Goal: Task Accomplishment & Management: Complete application form

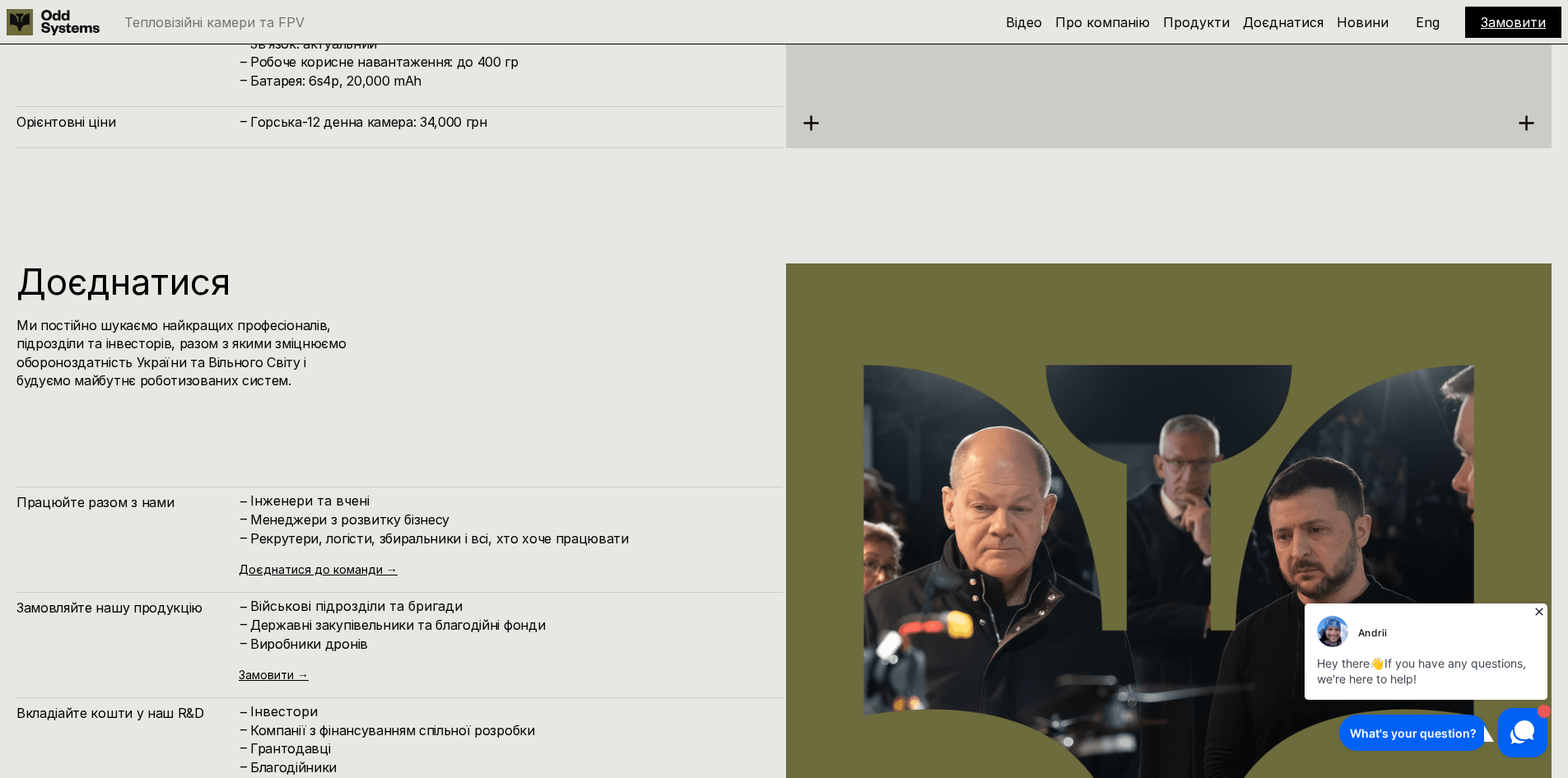
scroll to position [9154, 0]
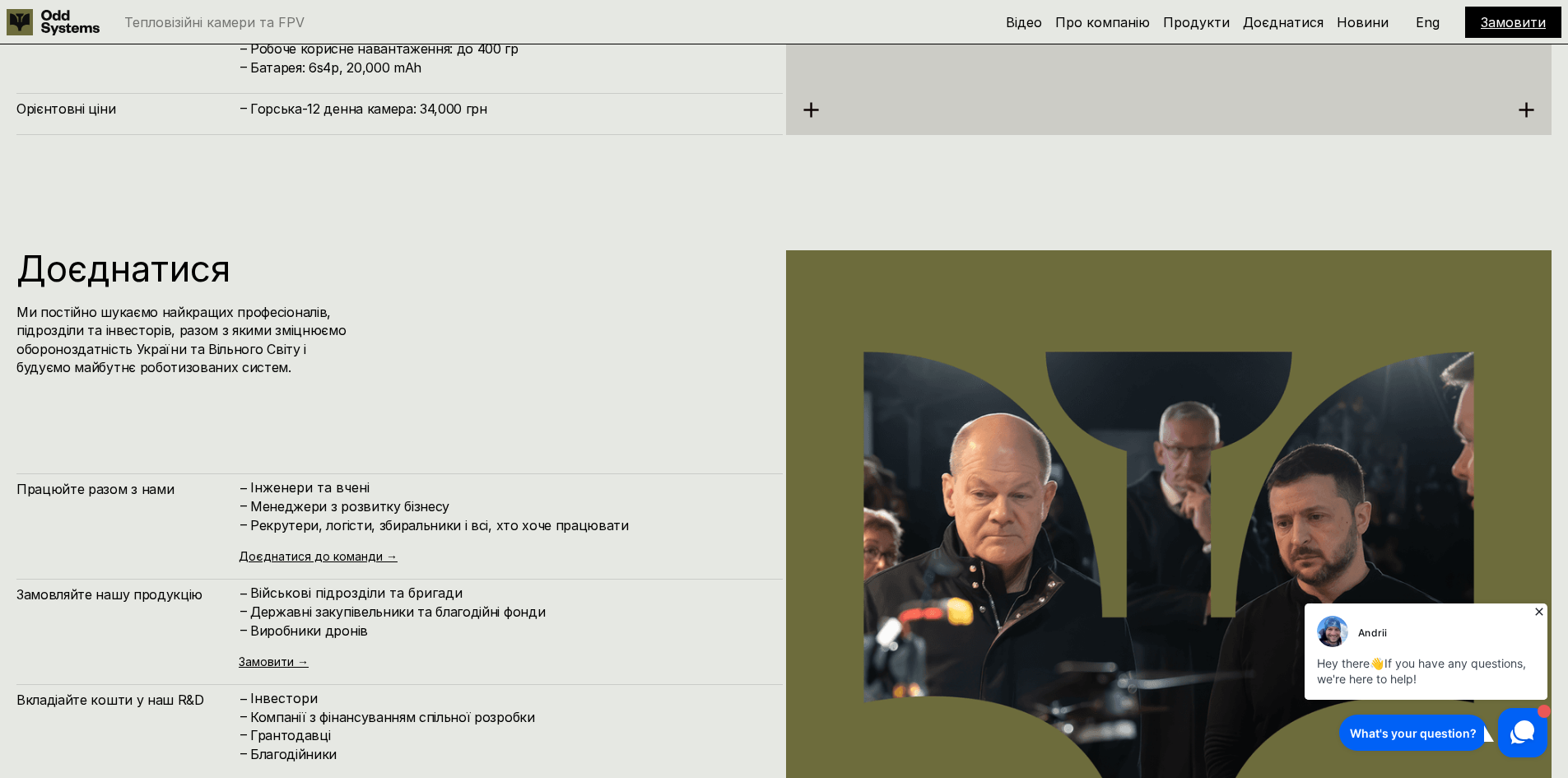
click at [1533, 612] on icon at bounding box center [1539, 612] width 16 height 16
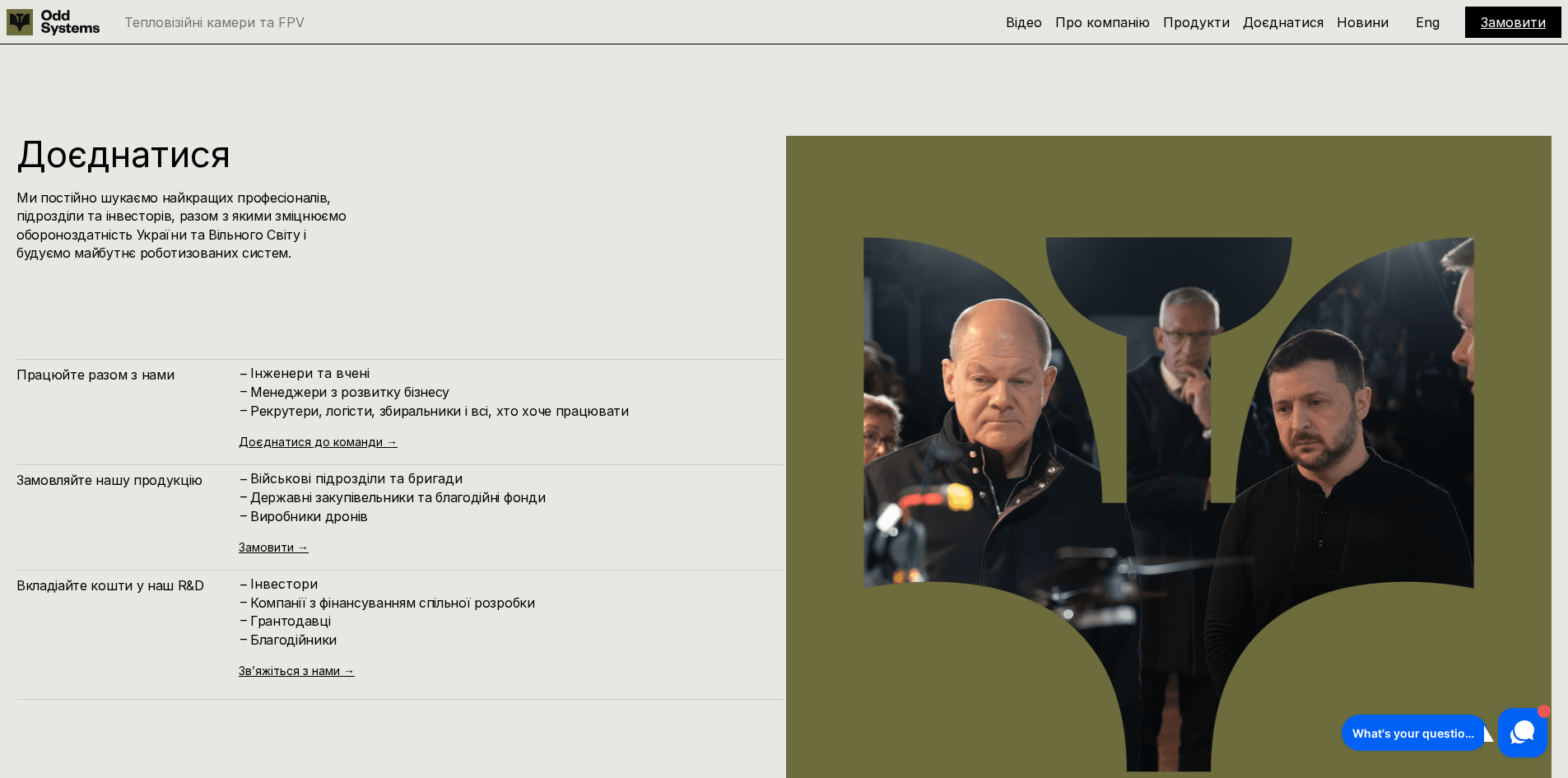
scroll to position [9293, 0]
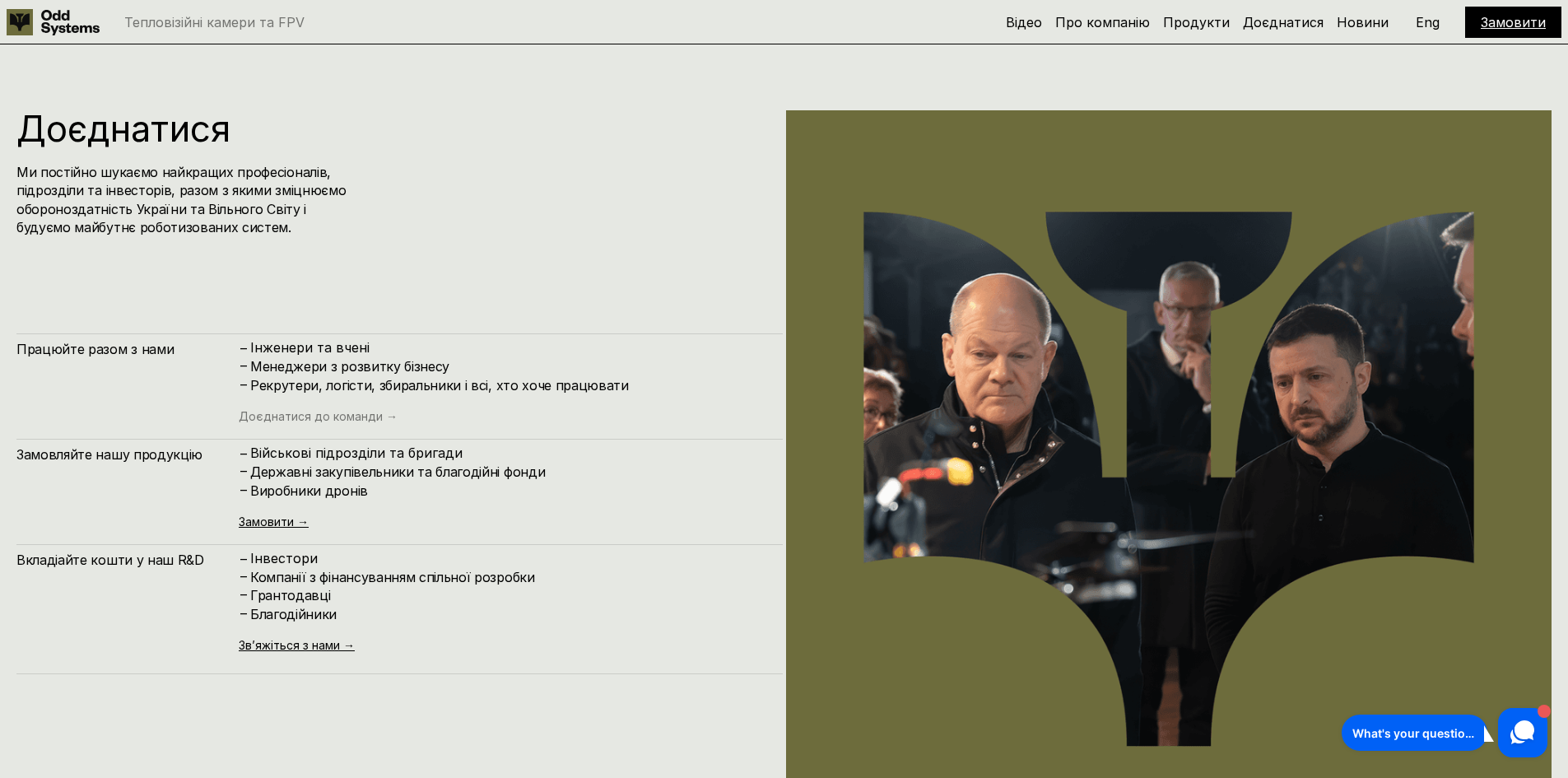
click at [344, 418] on link "Доєднатися до команди →" at bounding box center [318, 415] width 159 height 14
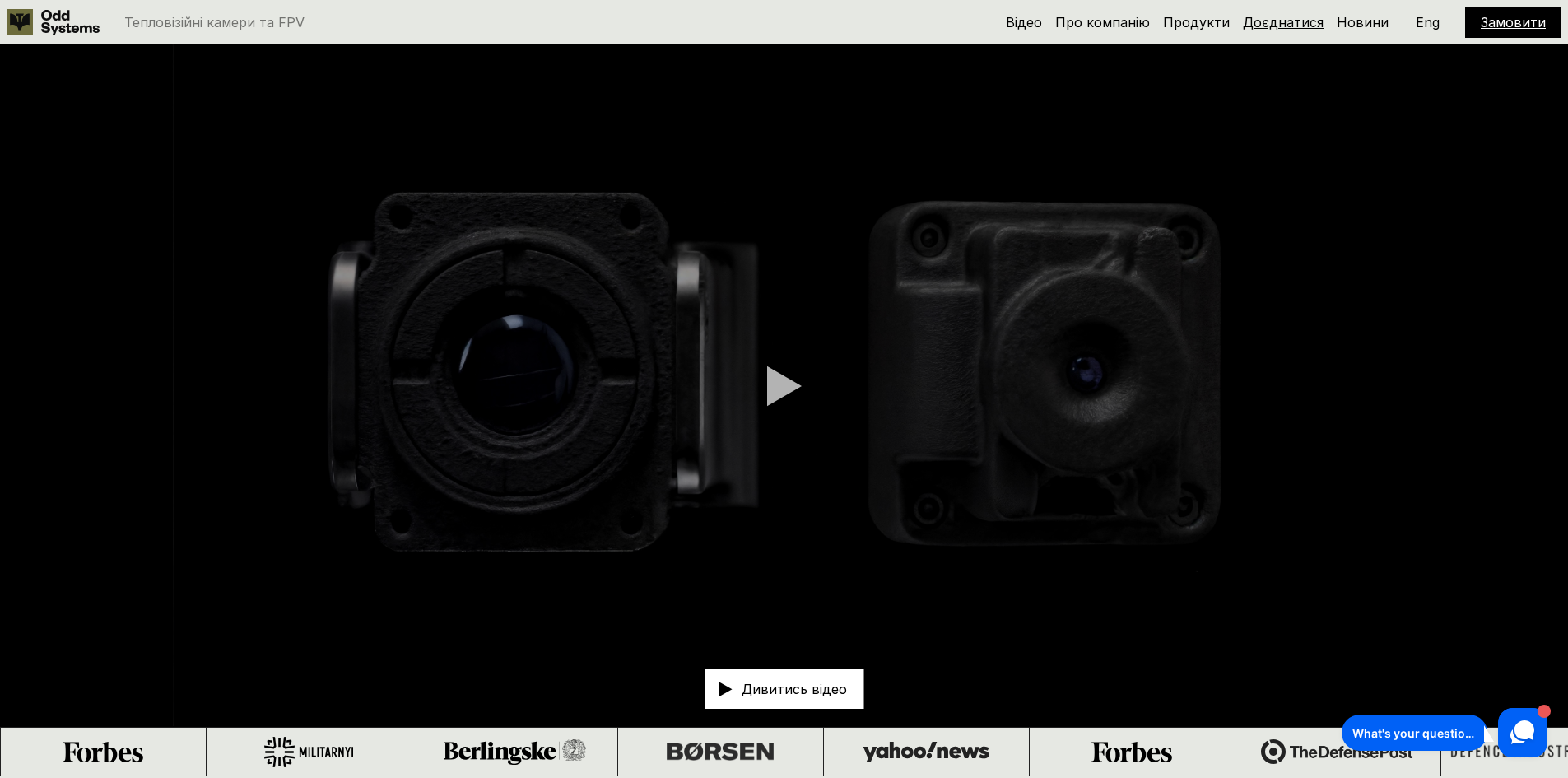
click at [1274, 23] on link "Доєднатися" at bounding box center [1283, 22] width 80 height 16
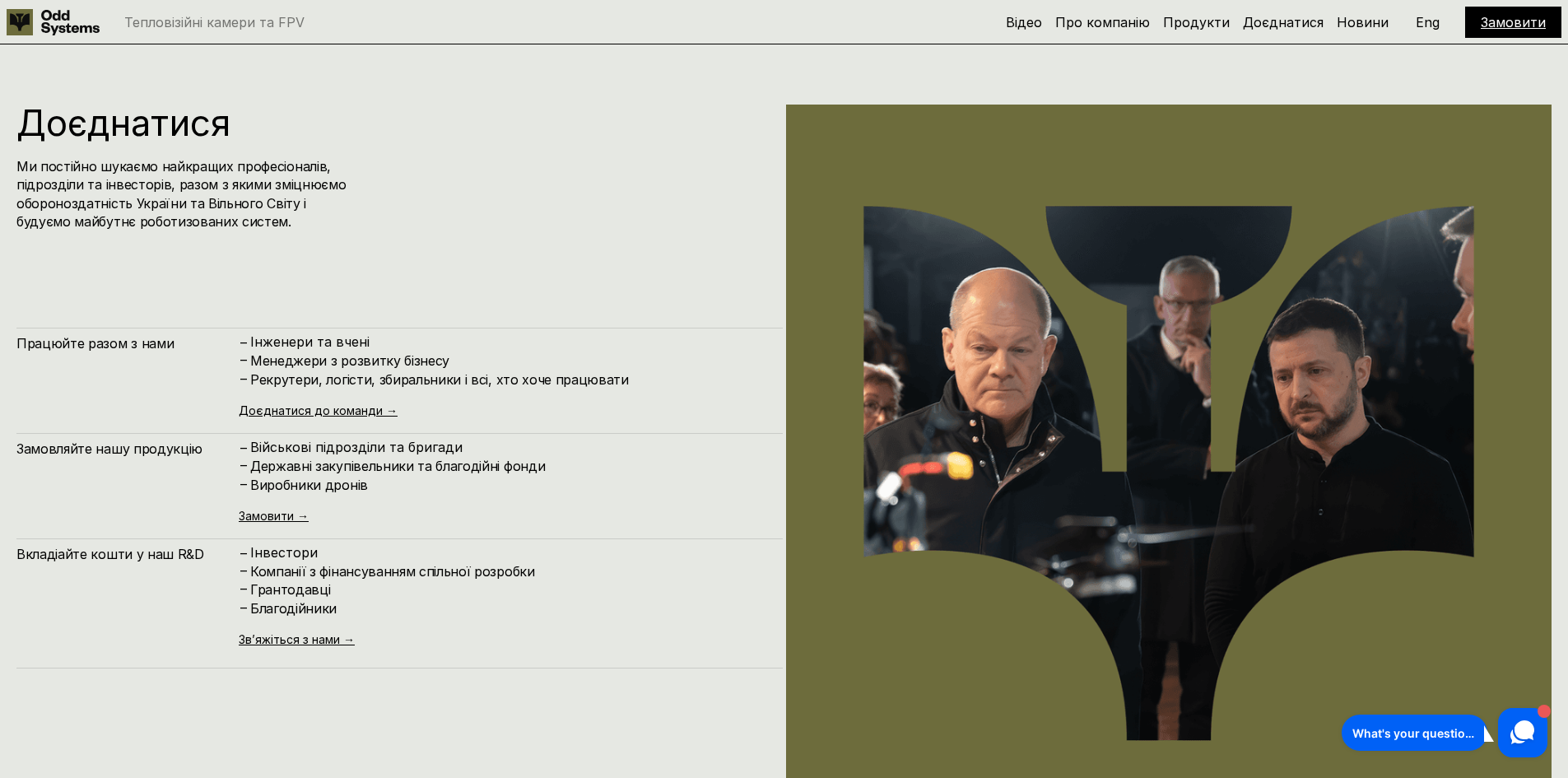
scroll to position [9339, 0]
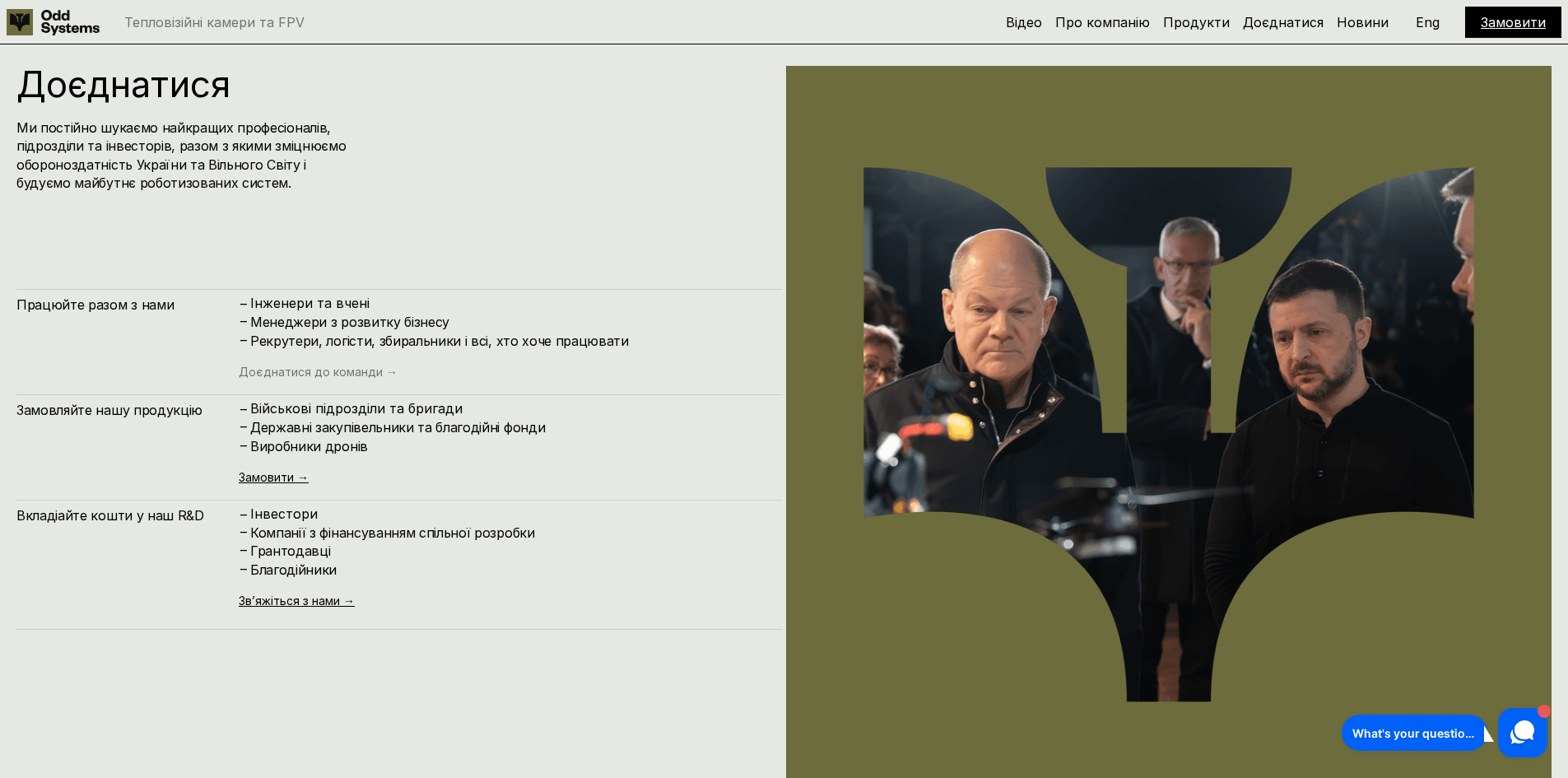
click at [339, 376] on link "Доєднатися до команди →" at bounding box center [318, 371] width 159 height 14
